Goal: Find specific page/section: Find specific page/section

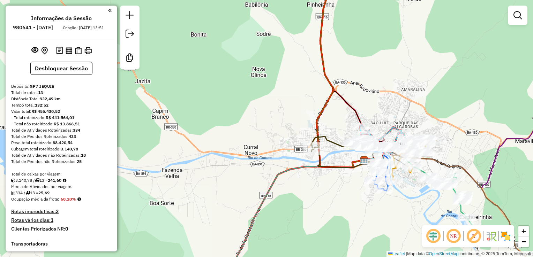
drag, startPoint x: 340, startPoint y: 205, endPoint x: 311, endPoint y: 191, distance: 32.3
click at [315, 193] on div "Janela de atendimento Grade de atendimento Capacidade Transportadoras Veículos …" at bounding box center [266, 128] width 533 height 257
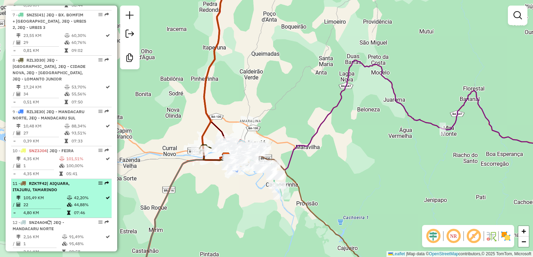
scroll to position [586, 0]
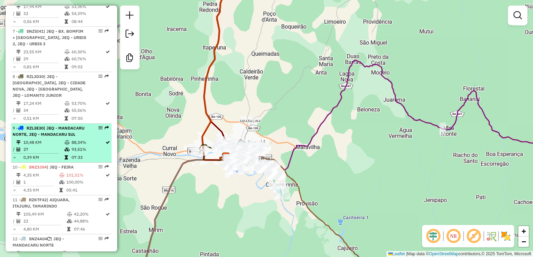
click at [78, 139] on td "88,34%" at bounding box center [88, 142] width 34 height 7
select select "*********"
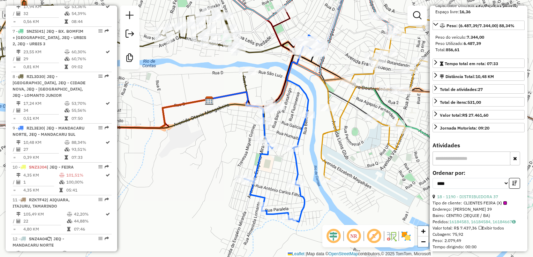
scroll to position [105, 0]
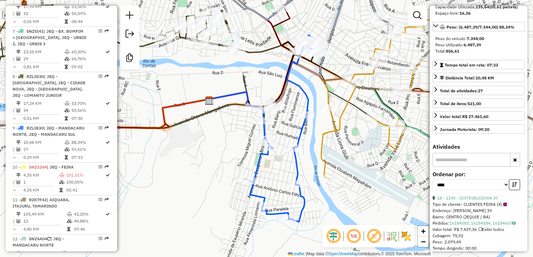
click at [184, 137] on div "Janela de atendimento Grade de atendimento Capacidade Transportadoras Veículos …" at bounding box center [266, 128] width 533 height 257
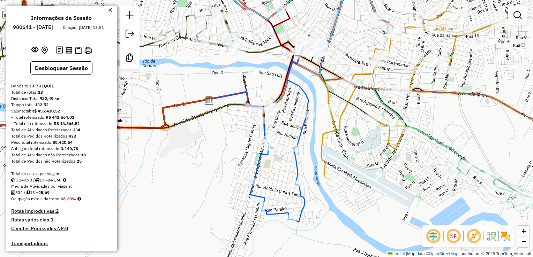
scroll to position [0, 0]
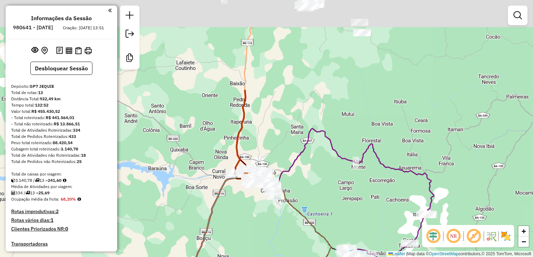
drag, startPoint x: 255, startPoint y: 22, endPoint x: 251, endPoint y: 142, distance: 120.4
click at [252, 143] on div "Janela de atendimento Grade de atendimento Capacidade Transportadoras Veículos …" at bounding box center [266, 128] width 533 height 257
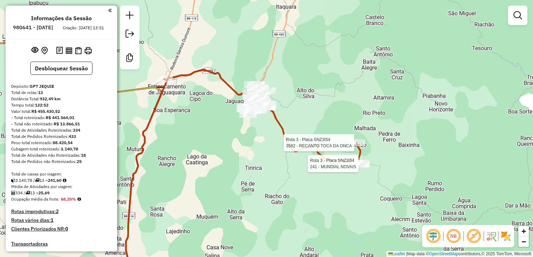
click at [268, 177] on div "Rota 3 - Placa SNZ3I54 3582 - RECANTO TOCA DA ONCA Rota 3 - Placa SNZ3I54 241 -…" at bounding box center [266, 128] width 533 height 257
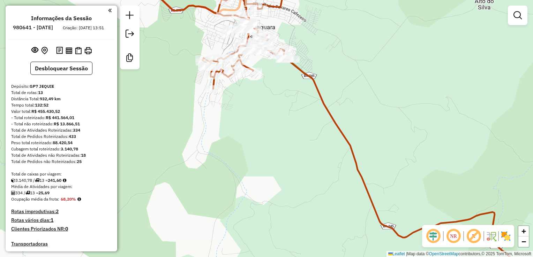
drag, startPoint x: 267, startPoint y: 120, endPoint x: 268, endPoint y: 141, distance: 20.9
click at [268, 141] on div "Janela de atendimento Grade de atendimento Capacidade Transportadoras Veículos …" at bounding box center [266, 128] width 533 height 257
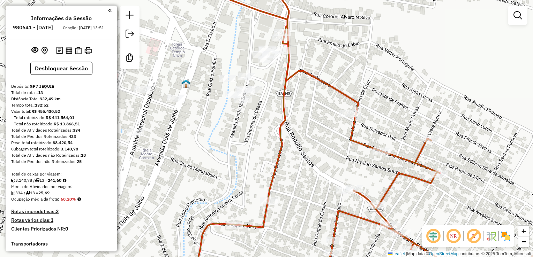
drag, startPoint x: 259, startPoint y: 147, endPoint x: 259, endPoint y: 181, distance: 33.5
click at [259, 181] on div "Janela de atendimento Grade de atendimento Capacidade Transportadoras Veículos …" at bounding box center [266, 128] width 533 height 257
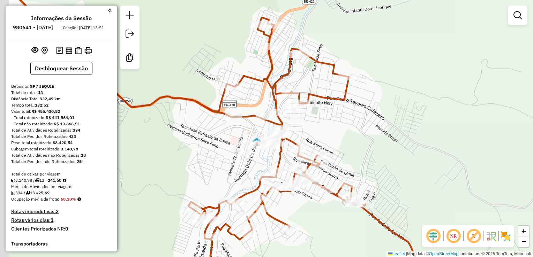
drag, startPoint x: 374, startPoint y: 140, endPoint x: 389, endPoint y: 112, distance: 32.0
click at [389, 112] on div "Janela de atendimento Grade de atendimento Capacidade Transportadoras Veículos …" at bounding box center [266, 128] width 533 height 257
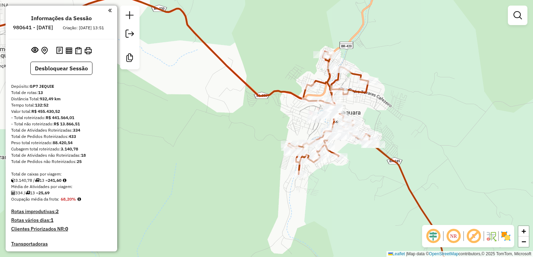
drag, startPoint x: 245, startPoint y: 139, endPoint x: 169, endPoint y: 115, distance: 80.2
click at [171, 118] on div "Janela de atendimento Grade de atendimento Capacidade Transportadoras Veículos …" at bounding box center [266, 128] width 533 height 257
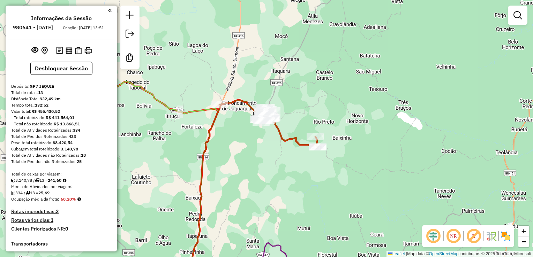
click at [289, 188] on div "Janela de atendimento Grade de atendimento Capacidade Transportadoras Veículos …" at bounding box center [266, 128] width 533 height 257
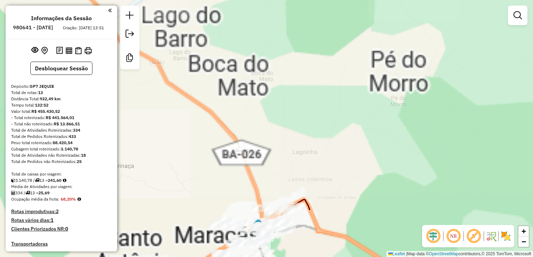
drag, startPoint x: 237, startPoint y: 174, endPoint x: 236, endPoint y: 34, distance: 139.8
click at [236, 28] on div "Janela de atendimento Grade de atendimento Capacidade Transportadoras Veículos …" at bounding box center [266, 128] width 533 height 257
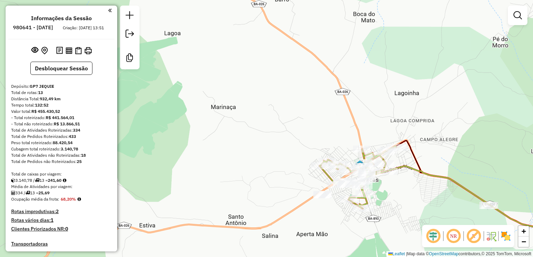
drag, startPoint x: 340, startPoint y: 225, endPoint x: 294, endPoint y: 135, distance: 101.7
click at [296, 139] on div "Janela de atendimento Grade de atendimento Capacidade Transportadoras Veículos …" at bounding box center [266, 128] width 533 height 257
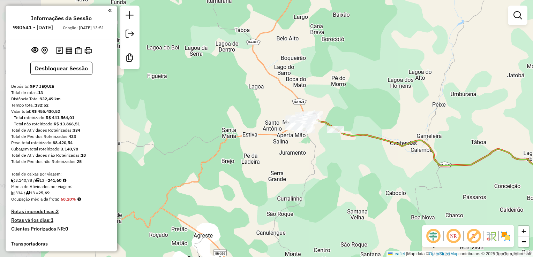
drag, startPoint x: 357, startPoint y: 188, endPoint x: 230, endPoint y: 115, distance: 146.2
click at [238, 120] on div "Janela de atendimento Grade de atendimento Capacidade Transportadoras Veículos …" at bounding box center [266, 128] width 533 height 257
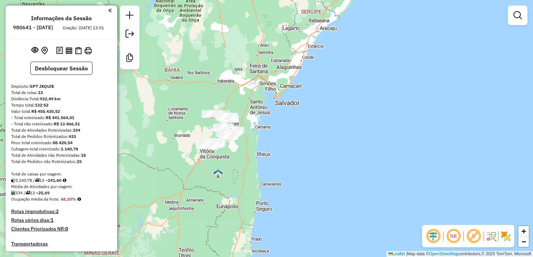
click at [241, 91] on div "Rota 7 - Placa SNZ5I41 989 - RECANTO DA CACHOEIRI Janela de atendimento Grade d…" at bounding box center [266, 128] width 533 height 257
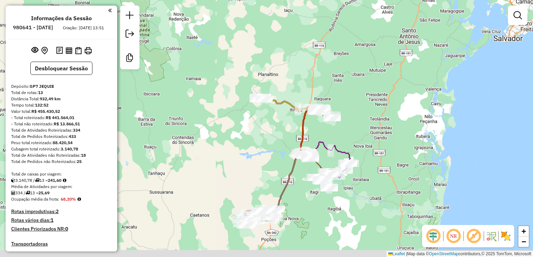
drag, startPoint x: 250, startPoint y: 114, endPoint x: 246, endPoint y: 68, distance: 46.5
click at [246, 72] on div "Janela de atendimento Grade de atendimento Capacidade Transportadoras Veículos …" at bounding box center [266, 128] width 533 height 257
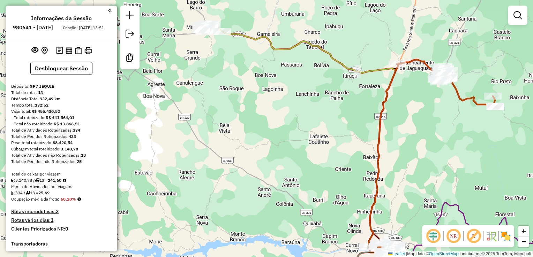
drag, startPoint x: 310, startPoint y: 108, endPoint x: 300, endPoint y: 88, distance: 22.5
click at [301, 91] on div "Janela de atendimento Grade de atendimento Capacidade Transportadoras Veículos …" at bounding box center [266, 128] width 533 height 257
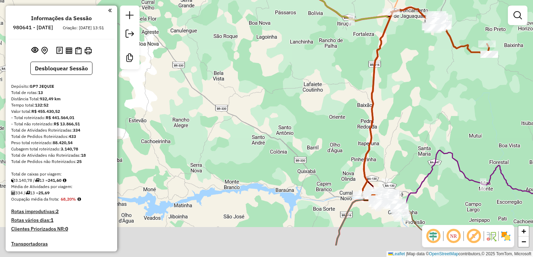
drag, startPoint x: 269, startPoint y: 93, endPoint x: 284, endPoint y: 44, distance: 50.9
click at [274, 66] on div "Janela de atendimento Grade de atendimento Capacidade Transportadoras Veículos …" at bounding box center [266, 128] width 533 height 257
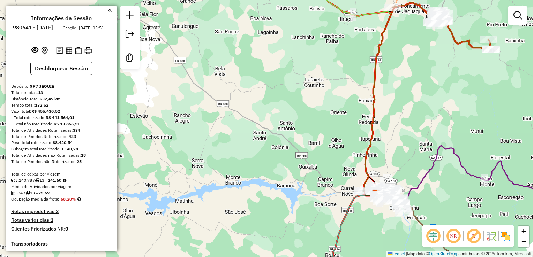
drag, startPoint x: 283, startPoint y: 132, endPoint x: 300, endPoint y: 4, distance: 129.0
click at [297, 10] on div "Janela de atendimento Grade de atendimento Capacidade Transportadoras Veículos …" at bounding box center [266, 128] width 533 height 257
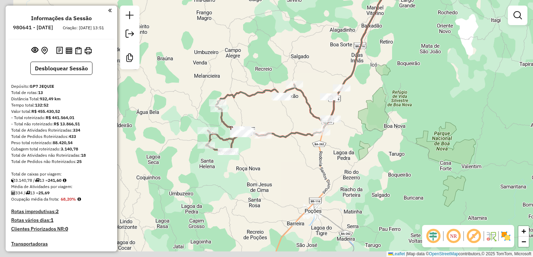
drag, startPoint x: 165, startPoint y: 118, endPoint x: 240, endPoint y: 112, distance: 75.3
click at [240, 110] on div "Janela de atendimento Grade de atendimento Capacidade Transportadoras Veículos …" at bounding box center [266, 128] width 533 height 257
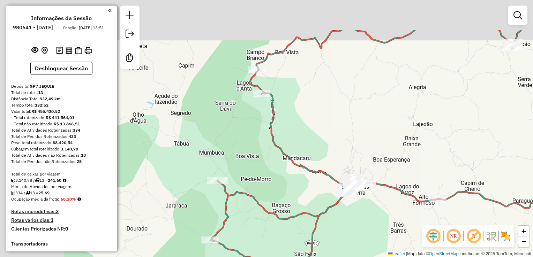
click at [316, 123] on div "Janela de atendimento Grade de atendimento Capacidade Transportadoras Veículos …" at bounding box center [266, 128] width 533 height 257
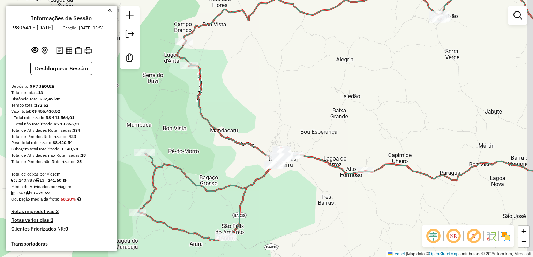
drag, startPoint x: 352, startPoint y: 108, endPoint x: 275, endPoint y: 76, distance: 83.6
click at [275, 76] on div "Janela de atendimento Grade de atendimento Capacidade Transportadoras Veículos …" at bounding box center [266, 128] width 533 height 257
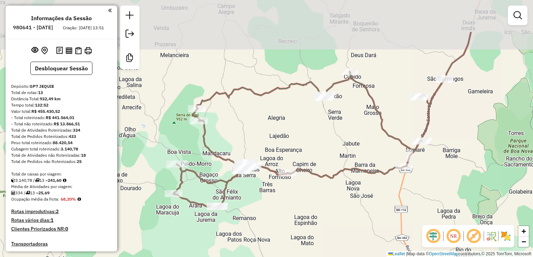
drag, startPoint x: 347, startPoint y: 66, endPoint x: 327, endPoint y: 116, distance: 54.3
click at [331, 123] on div "Janela de atendimento Grade de atendimento Capacidade Transportadoras Veículos …" at bounding box center [266, 128] width 533 height 257
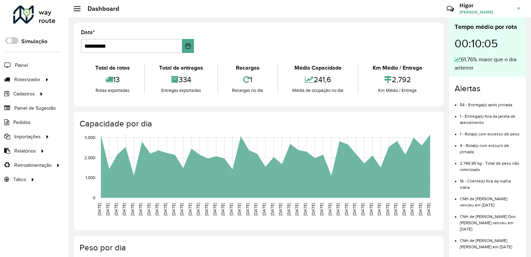
scroll to position [5, 0]
